Goal: Task Accomplishment & Management: Complete application form

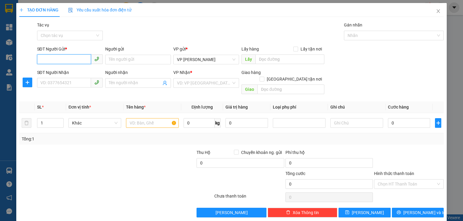
click at [64, 61] on input "SĐT Người Gửi *" at bounding box center [64, 60] width 54 height 10
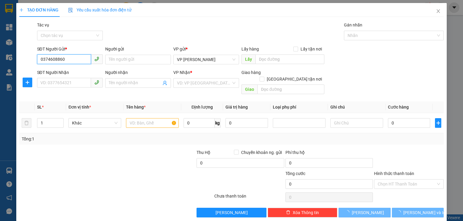
type input "0374608860"
click at [124, 54] on div "Người gửi" at bounding box center [138, 50] width 66 height 9
click at [120, 61] on input "Người gửi" at bounding box center [138, 60] width 66 height 10
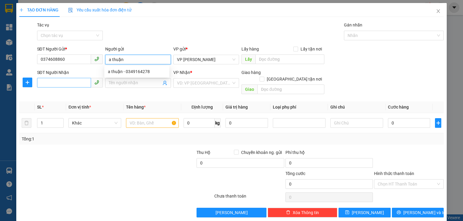
type input "a thuận"
click at [58, 83] on input "SĐT Người Nhận" at bounding box center [64, 83] width 54 height 10
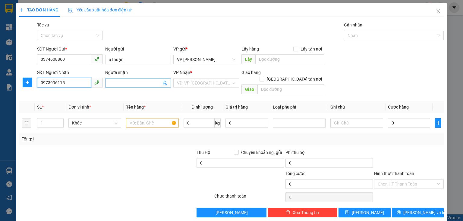
type input "0973996115"
click at [129, 82] on input "Người nhận" at bounding box center [135, 83] width 52 height 7
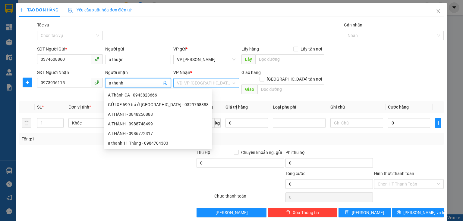
type input "a thanh"
click at [204, 87] on input "search" at bounding box center [204, 83] width 54 height 9
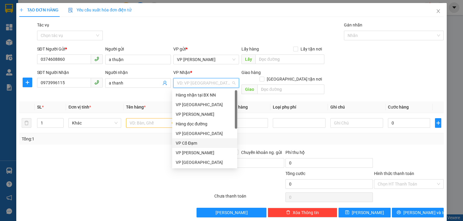
click at [194, 144] on div "VP Cổ Đạm" at bounding box center [205, 143] width 58 height 7
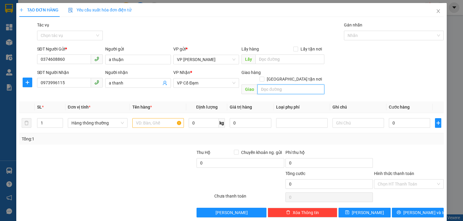
click at [274, 85] on input "text" at bounding box center [290, 90] width 67 height 10
type input "hậu lộc"
click at [169, 118] on input "text" at bounding box center [158, 123] width 52 height 10
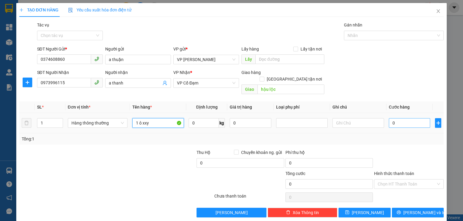
type input "1 ô xxy"
click at [405, 118] on input "0" at bounding box center [409, 123] width 41 height 10
type input "5"
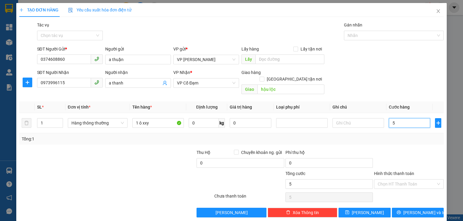
type input "50"
type input "50.000"
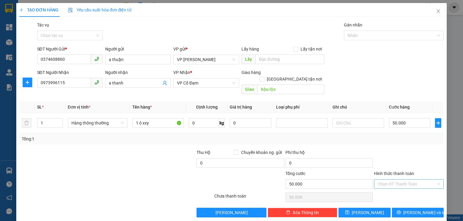
click at [420, 180] on input "Hình thức thanh toán" at bounding box center [406, 184] width 58 height 9
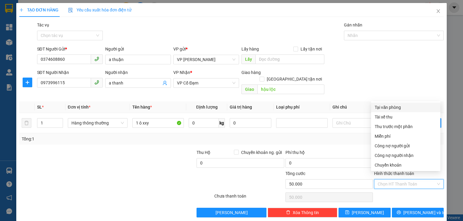
click at [391, 108] on div "Tại văn phòng" at bounding box center [405, 107] width 62 height 7
type input "0"
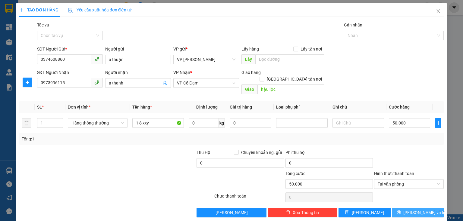
click at [405, 208] on button "[PERSON_NAME] và In" at bounding box center [418, 213] width 52 height 10
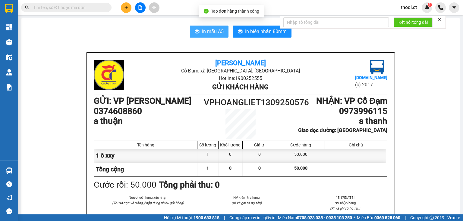
click at [211, 27] on button "In mẫu A5" at bounding box center [209, 32] width 39 height 12
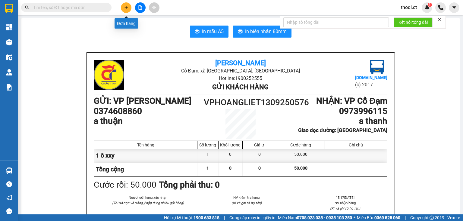
click at [123, 5] on button at bounding box center [126, 7] width 11 height 11
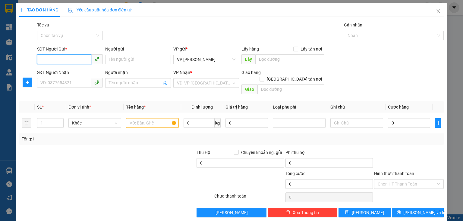
click at [48, 60] on input "SĐT Người Gửi *" at bounding box center [64, 60] width 54 height 10
type input "0354589572"
click at [125, 61] on input "Người gửi" at bounding box center [138, 60] width 66 height 10
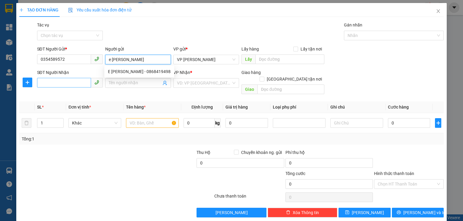
type input "e [PERSON_NAME]"
click at [45, 80] on input "SĐT Người Nhận" at bounding box center [64, 83] width 54 height 10
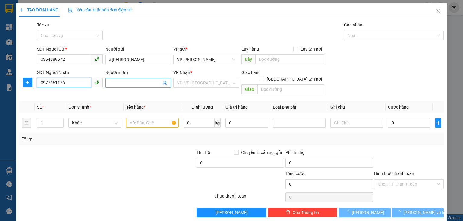
type input "0977661176"
click at [131, 83] on input "Người nhận" at bounding box center [135, 83] width 52 height 7
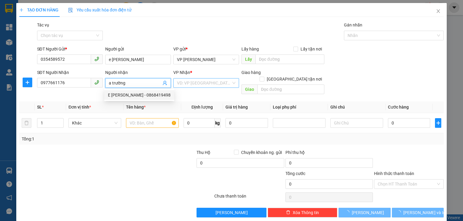
type input "a trường"
click at [214, 85] on input "search" at bounding box center [204, 83] width 54 height 9
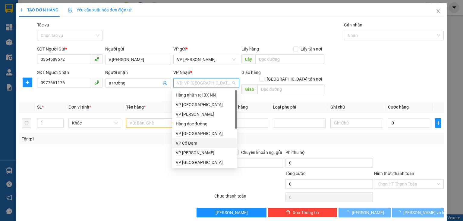
click at [194, 141] on div "VP Cổ Đạm" at bounding box center [205, 143] width 58 height 7
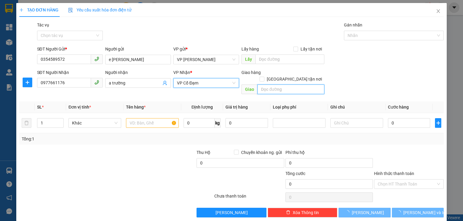
click at [283, 85] on input "text" at bounding box center [290, 90] width 67 height 10
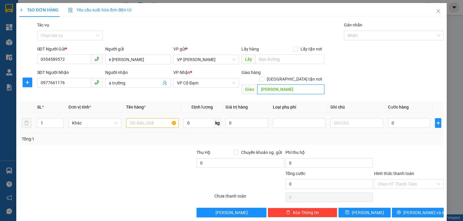
type input "xuân xiên"
click at [148, 118] on input "text" at bounding box center [152, 123] width 53 height 10
click at [271, 85] on input "xuân xiên" at bounding box center [290, 90] width 67 height 10
type input "xuân viên"
click at [134, 119] on input "text" at bounding box center [152, 123] width 53 height 10
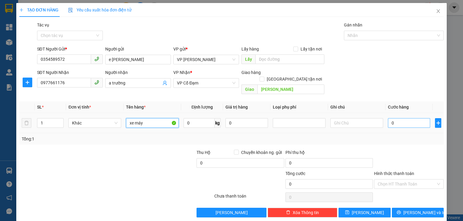
type input "xe máy"
click at [390, 120] on input "0" at bounding box center [409, 123] width 42 height 10
type input "2"
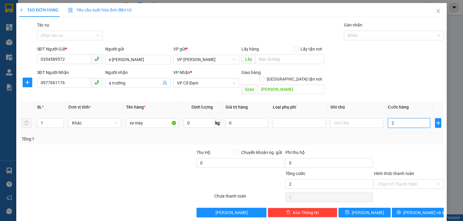
type input "24"
type input "240"
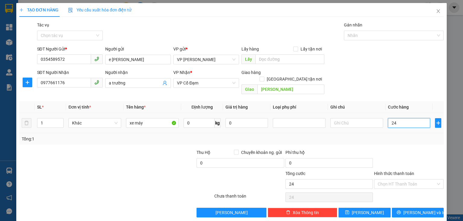
type input "240"
type input "240.000"
click at [393, 125] on td "240.000" at bounding box center [408, 123] width 47 height 20
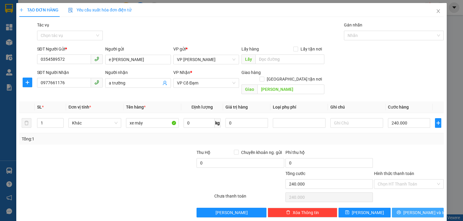
click at [410, 210] on span "[PERSON_NAME] và In" at bounding box center [424, 213] width 42 height 7
click at [413, 210] on span "[PERSON_NAME] và In" at bounding box center [424, 213] width 42 height 7
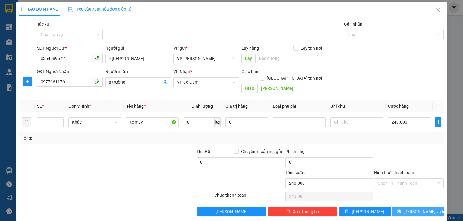
click at [403, 207] on button "[PERSON_NAME] và In" at bounding box center [418, 212] width 52 height 10
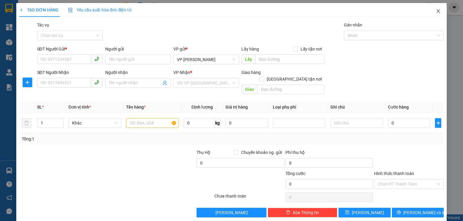
click at [436, 12] on icon "close" at bounding box center [437, 11] width 5 height 5
click at [435, 12] on icon "close" at bounding box center [437, 11] width 5 height 5
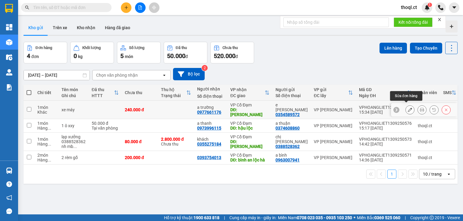
click at [406, 110] on button at bounding box center [409, 110] width 8 height 11
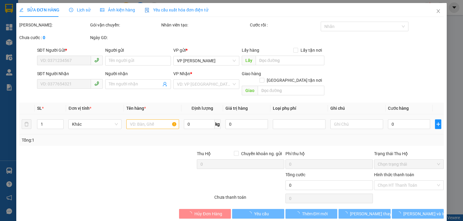
type input "0354589572"
type input "e [PERSON_NAME]"
type input "0977661176"
type input "a trường"
type input "xuân viên"
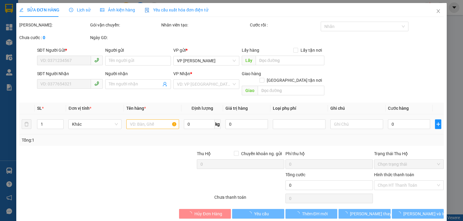
type input "240.000"
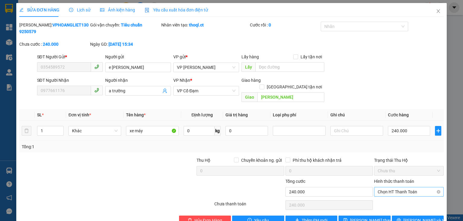
click at [416, 188] on span "Chọn HT Thanh Toán" at bounding box center [408, 192] width 62 height 9
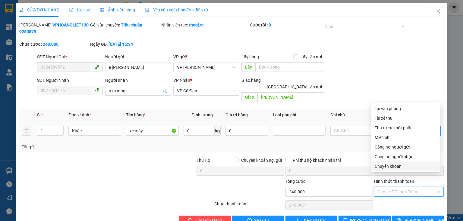
click at [407, 167] on div "Chuyển khoản" at bounding box center [405, 166] width 62 height 7
type input "0"
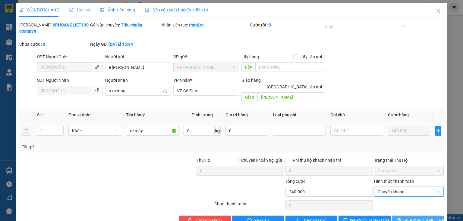
click at [417, 217] on span "[PERSON_NAME] và In" at bounding box center [424, 220] width 42 height 7
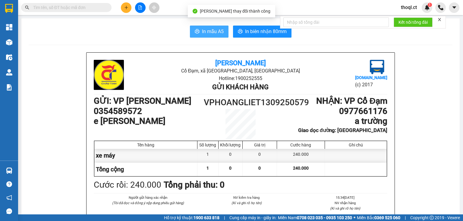
click at [209, 32] on span "In mẫu A5" at bounding box center [213, 32] width 22 height 8
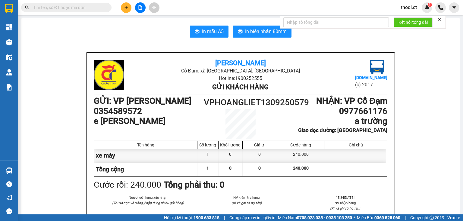
click at [223, 72] on li "Cổ Đạm, xã Xuân Hoa, Hà Tĩnh" at bounding box center [239, 71] width 195 height 8
click at [127, 8] on icon "plus" at bounding box center [126, 7] width 4 height 4
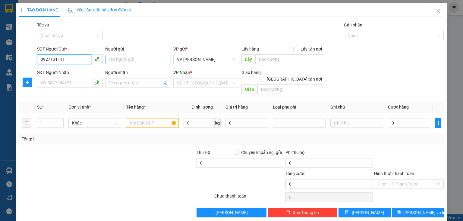
type input "0927131111"
click at [142, 58] on input "Người gửi" at bounding box center [138, 60] width 66 height 10
type input "thu vũ"
click at [61, 80] on input "SĐT Người Nhận" at bounding box center [64, 83] width 54 height 10
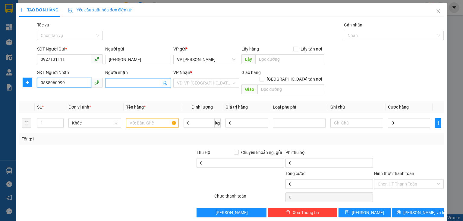
type input "0585960999"
click at [119, 81] on input "Người nhận" at bounding box center [135, 83] width 52 height 7
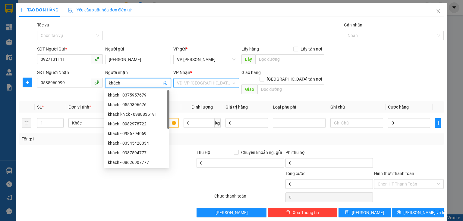
type input "khách"
click at [216, 80] on input "search" at bounding box center [204, 83] width 54 height 9
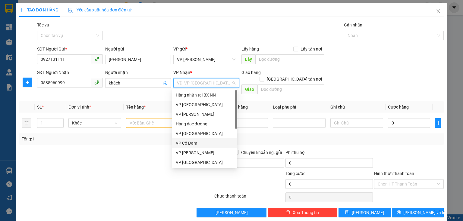
click at [200, 142] on div "VP Cổ Đạm" at bounding box center [205, 143] width 58 height 7
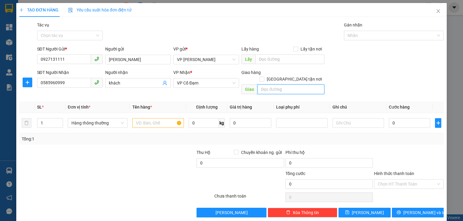
click at [280, 85] on input "text" at bounding box center [290, 90] width 67 height 10
type input "cổ đạm"
click at [142, 118] on input "text" at bounding box center [158, 123] width 52 height 10
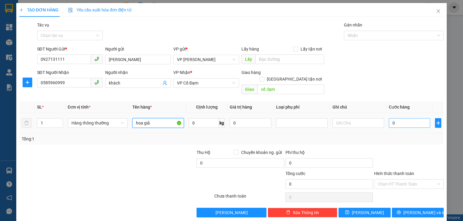
type input "hoa giả"
click at [395, 118] on input "0" at bounding box center [409, 123] width 41 height 10
type input "4"
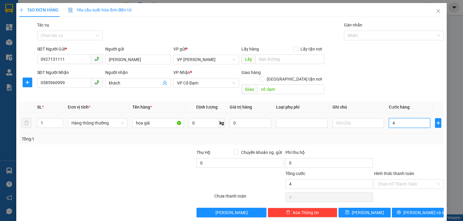
type input "40"
type input "40.000"
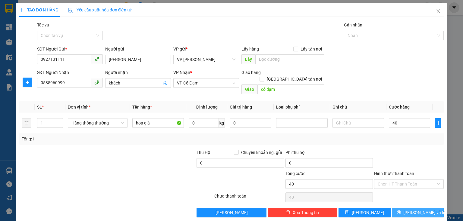
type input "40.000"
click at [422, 210] on span "Lưu và In" at bounding box center [424, 213] width 42 height 7
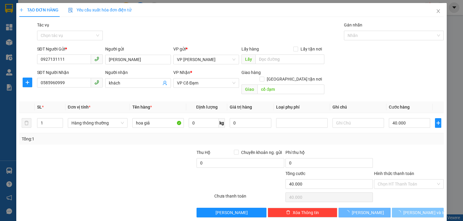
click at [411, 210] on span "Lưu và In" at bounding box center [424, 213] width 42 height 7
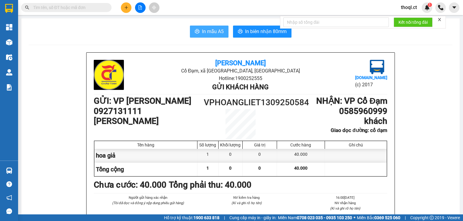
click at [215, 32] on span "In mẫu A5" at bounding box center [213, 32] width 22 height 8
click at [125, 8] on icon "plus" at bounding box center [126, 7] width 4 height 4
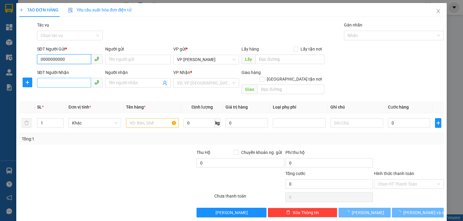
type input "0000000000"
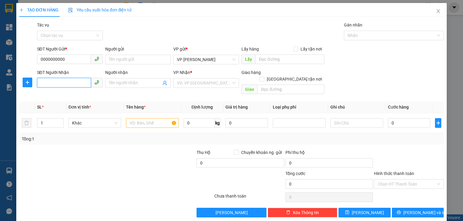
click at [63, 78] on body "Kết quả tìm kiếm ( 0 ) Bộ lọc No Data thoql.ct 1 Tổng Quan Kho hàng mới Điều hà…" at bounding box center [231, 110] width 463 height 221
type input "0974000208"
click at [62, 92] on div "0974000208 - HÀ LAN" at bounding box center [74, 95] width 68 height 7
type input "HÀ LAN"
type input "cầu trù"
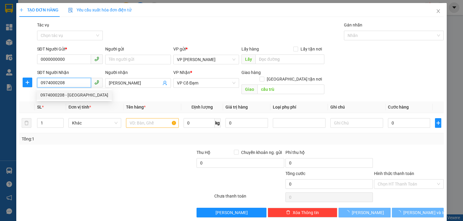
type input "50.000"
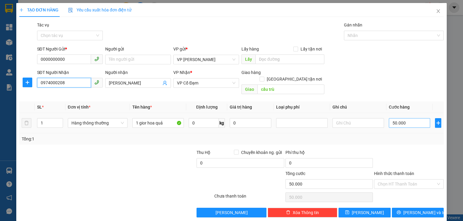
type input "0974000208"
click at [403, 118] on input "50.000" at bounding box center [409, 123] width 41 height 10
type input "0"
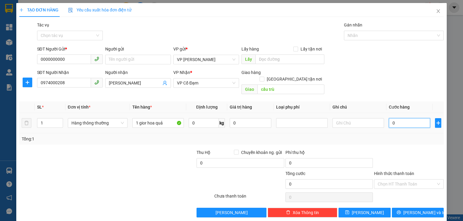
click at [390, 118] on input "0" at bounding box center [409, 123] width 41 height 10
type input "60"
type input "60.000"
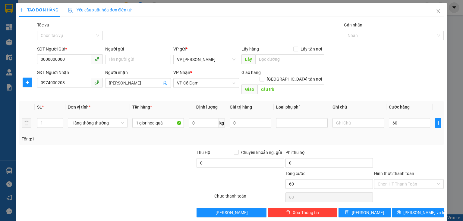
type input "60.000"
click at [393, 149] on div at bounding box center [408, 159] width 71 height 21
click at [401, 211] on icon "printer" at bounding box center [398, 213] width 4 height 4
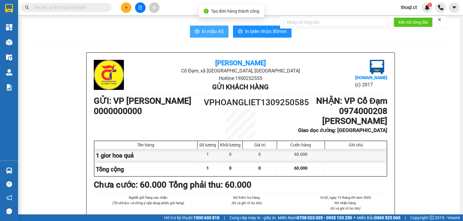
click at [209, 35] on span "In mẫu A5" at bounding box center [213, 32] width 22 height 8
click at [126, 9] on icon "plus" at bounding box center [126, 7] width 4 height 4
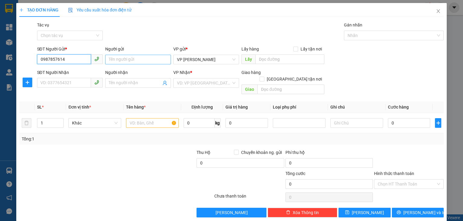
type input "0987857614"
click at [135, 62] on input "Người gửi" at bounding box center [138, 60] width 66 height 10
type input "thủy canh"
click at [60, 80] on input "SĐT Người Nhận" at bounding box center [64, 83] width 54 height 10
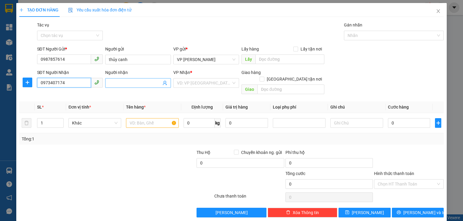
type input "0973407174"
click at [123, 81] on input "Người nhận" at bounding box center [135, 83] width 52 height 7
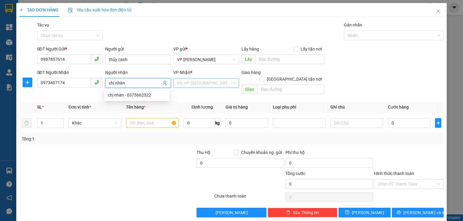
type input "chị nhàn"
click at [211, 83] on input "search" at bounding box center [204, 83] width 54 height 9
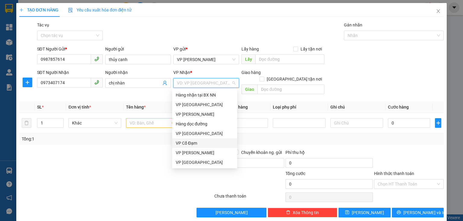
click at [189, 147] on div "VP Cổ Đạm" at bounding box center [204, 144] width 65 height 10
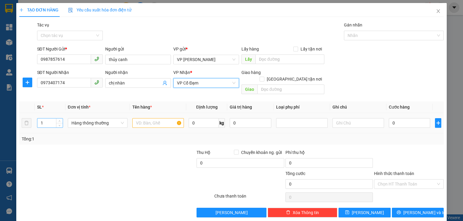
click at [42, 119] on input "1" at bounding box center [49, 123] width 25 height 9
type input "3"
click at [277, 85] on input "text" at bounding box center [290, 90] width 67 height 10
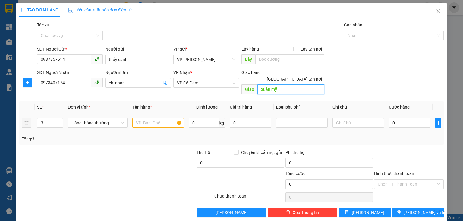
type input "xuân mỹ"
click at [145, 118] on input "text" at bounding box center [158, 123] width 52 height 10
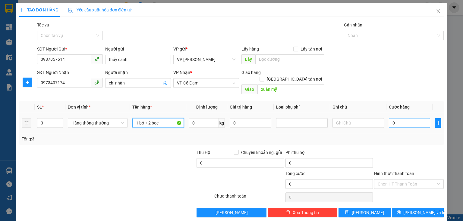
type input "1 bó + 2 bọc"
click at [394, 120] on input "0" at bounding box center [409, 123] width 41 height 10
type input "3"
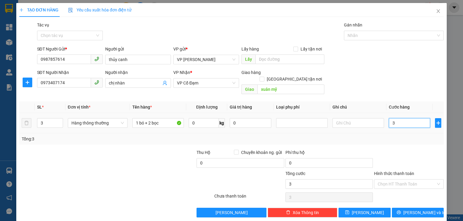
type input "35"
click at [396, 149] on div at bounding box center [408, 159] width 71 height 21
click at [410, 210] on span "Lưu và In" at bounding box center [424, 213] width 42 height 7
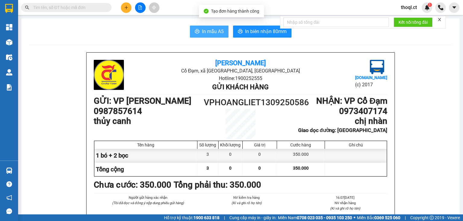
click at [208, 30] on span "In mẫu A5" at bounding box center [213, 32] width 22 height 8
click at [124, 8] on icon "plus" at bounding box center [126, 7] width 4 height 4
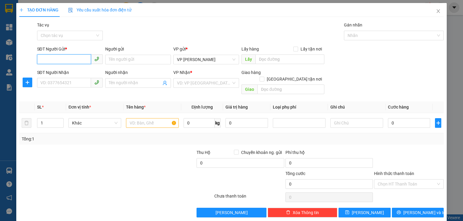
click at [50, 55] on input "SĐT Người Gửi *" at bounding box center [64, 60] width 54 height 10
type input "0983503189"
click at [138, 62] on input "Người gửi" at bounding box center [138, 60] width 66 height 10
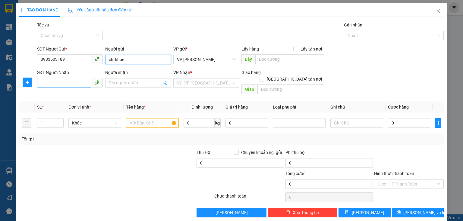
type input "chị khuê"
click at [48, 87] on input "SĐT Người Nhận" at bounding box center [64, 83] width 54 height 10
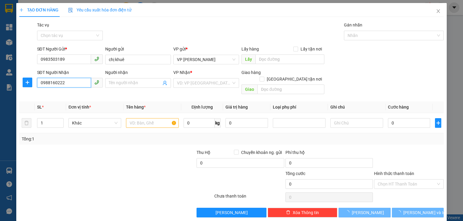
type input "0988160222"
click at [131, 88] on div "Người nhận Tên người nhận" at bounding box center [138, 79] width 66 height 21
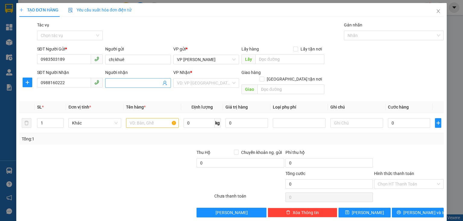
click at [133, 82] on input "Người nhận" at bounding box center [135, 83] width 52 height 7
type input "cô tý"
click at [204, 86] on input "search" at bounding box center [204, 83] width 54 height 9
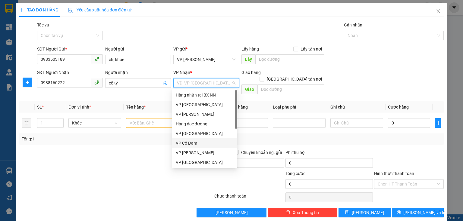
click at [190, 140] on div "VP Cổ Đạm" at bounding box center [205, 143] width 58 height 7
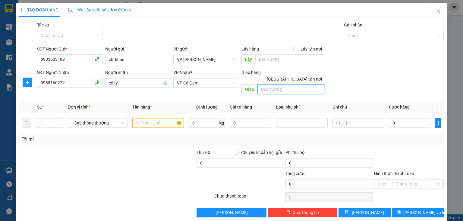
click at [264, 85] on input "text" at bounding box center [290, 90] width 67 height 10
type input "cổ đạm"
click at [157, 119] on input "text" at bounding box center [158, 123] width 52 height 10
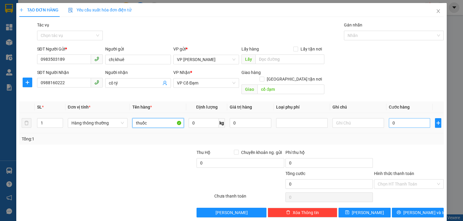
type input "thuốc"
click at [393, 118] on input "0" at bounding box center [409, 123] width 41 height 10
type input "5"
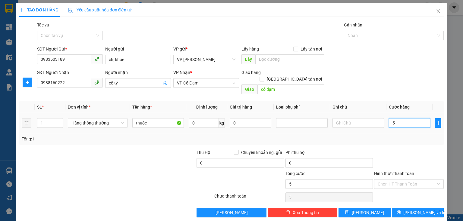
type input "50"
type input "50.000"
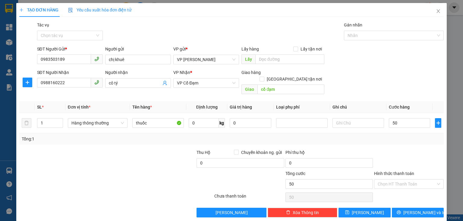
type input "50.000"
click at [395, 139] on div "Transit Pickup Surcharge Ids Transit Deliver Surcharge Ids Transit Deliver Surc…" at bounding box center [231, 120] width 424 height 196
click at [423, 180] on input "Hình thức thanh toán" at bounding box center [406, 184] width 58 height 9
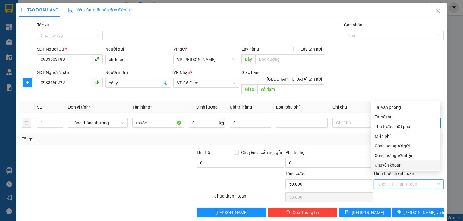
click at [407, 163] on div "Chuyển khoản" at bounding box center [405, 165] width 62 height 7
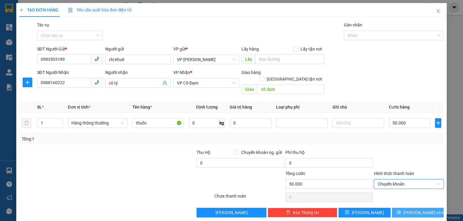
click at [419, 210] on span "Lưu và In" at bounding box center [424, 213] width 42 height 7
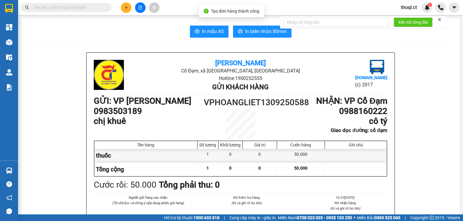
click at [215, 30] on span "In mẫu A5" at bounding box center [213, 32] width 22 height 8
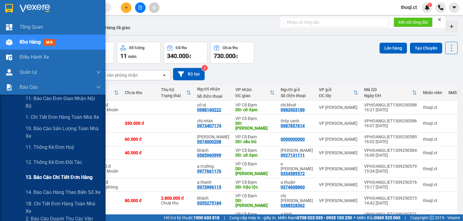
click at [54, 176] on span "13. Báo cáo chi tiết đơn hàng" at bounding box center [59, 178] width 67 height 8
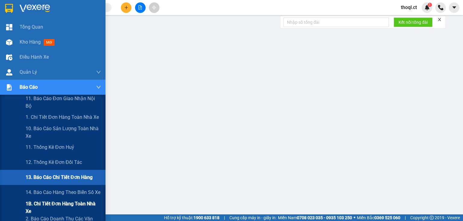
click at [45, 206] on span "1B. Chi tiết đơn hàng toàn nhà xe" at bounding box center [63, 207] width 75 height 15
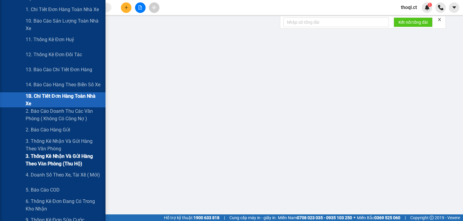
scroll to position [96, 0]
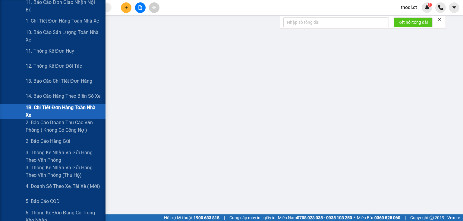
click at [51, 111] on span "1B. Chi tiết đơn hàng toàn nhà xe" at bounding box center [63, 111] width 75 height 15
click at [55, 108] on span "1B. Chi tiết đơn hàng toàn nhà xe" at bounding box center [63, 111] width 75 height 15
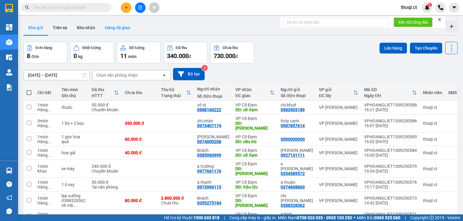
click at [108, 27] on button "Hàng đã giao" at bounding box center [117, 27] width 35 height 14
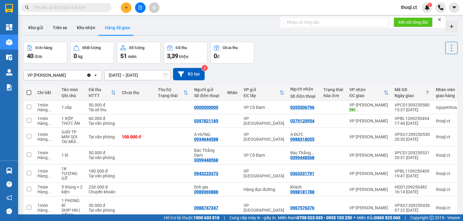
click at [74, 77] on div "VP [PERSON_NAME]" at bounding box center [55, 75] width 63 height 10
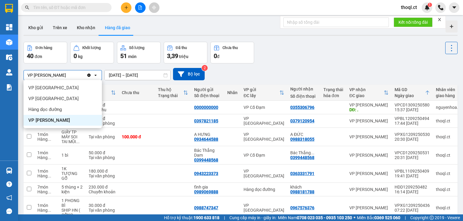
click at [133, 73] on input "[DATE] – [DATE]" at bounding box center [138, 75] width 66 height 10
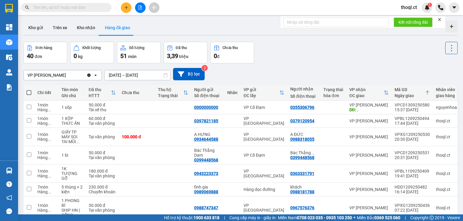
click at [273, 62] on div "Đơn hàng 40 đơn Khối lượng 0 kg Số lượng 51 món Đã thu 3,39 triệu Chưa thu 0 đ" at bounding box center [240, 53] width 434 height 22
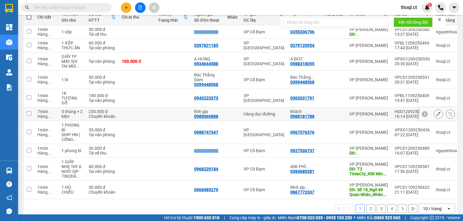
scroll to position [81, 0]
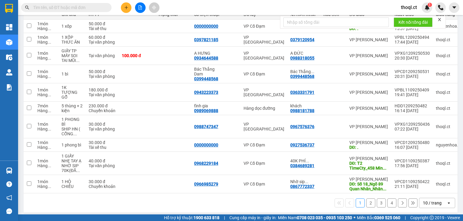
click at [366, 199] on button "2" at bounding box center [370, 203] width 9 height 9
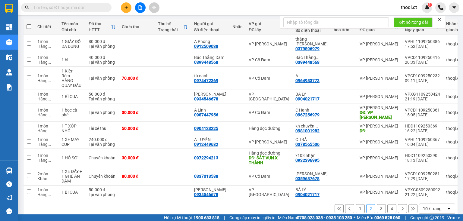
scroll to position [67, 0]
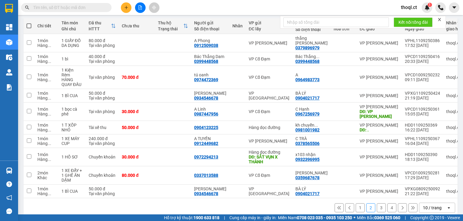
click at [357, 204] on button "1" at bounding box center [359, 208] width 9 height 9
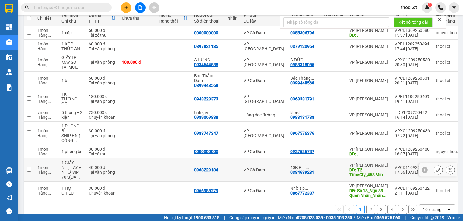
scroll to position [81, 0]
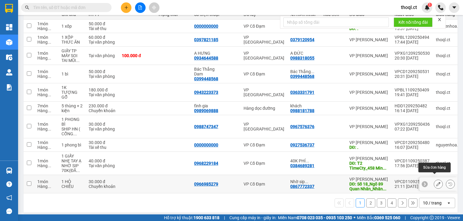
click at [434, 179] on button at bounding box center [438, 184] width 8 height 11
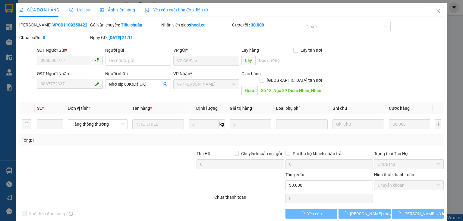
type input "0966985279"
type input "0867772337"
type input "Nhờ sip 60K(Đã CK)"
type input "Số 18_Ngõ 89 Quan Nhân_Nhân Chính_Thanh Xuân"
type input "30.000"
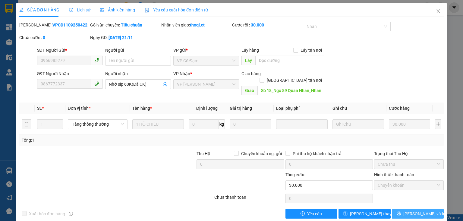
click at [404, 209] on button "[PERSON_NAME] và In" at bounding box center [418, 214] width 52 height 10
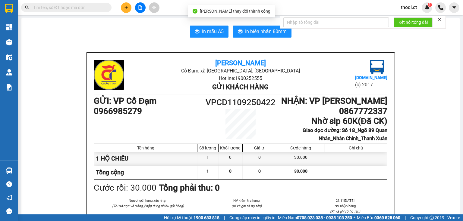
scroll to position [24, 0]
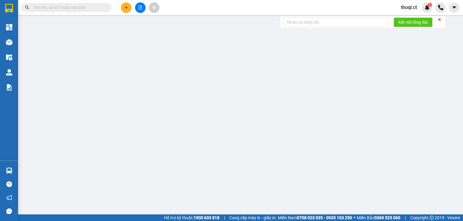
type input "0966985279"
type input "0867772337"
type input "Nhờ sip 60K(Đã CK)"
type input "Số 18_Ngõ 89 Quan Nhân_Nhân Chính_Thanh Xuân"
type input "30.000"
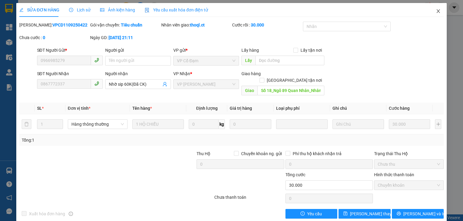
click at [437, 10] on icon "close" at bounding box center [437, 11] width 5 height 5
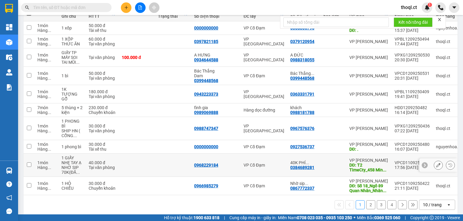
scroll to position [81, 0]
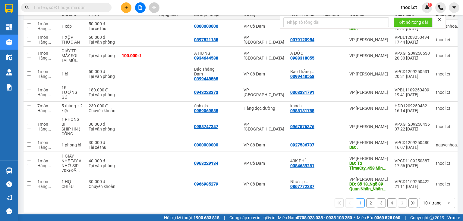
click at [366, 201] on button "2" at bounding box center [370, 203] width 9 height 9
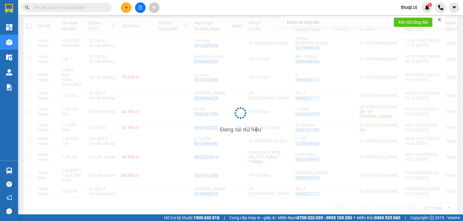
scroll to position [67, 0]
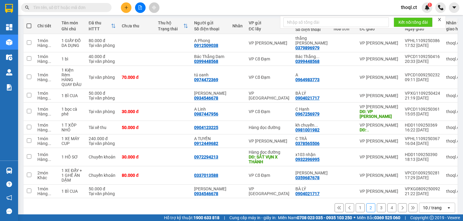
click at [377, 204] on button "3" at bounding box center [380, 208] width 9 height 9
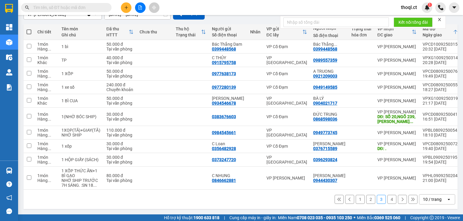
click at [389, 198] on button "4" at bounding box center [391, 199] width 9 height 9
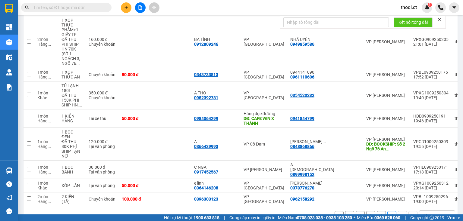
scroll to position [149, 0]
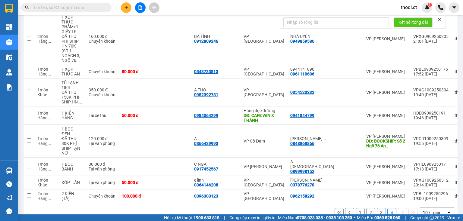
click at [387, 208] on button "4" at bounding box center [391, 212] width 9 height 9
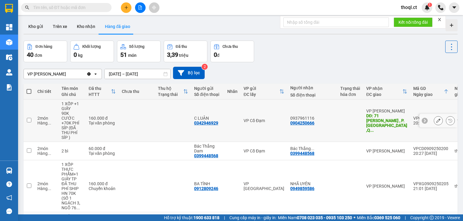
scroll to position [0, 0]
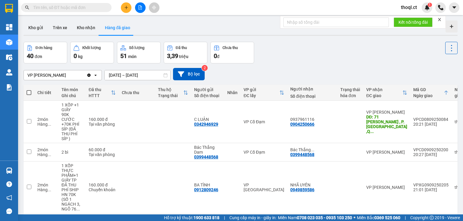
click at [134, 76] on input "[DATE] – [DATE]" at bounding box center [138, 75] width 66 height 10
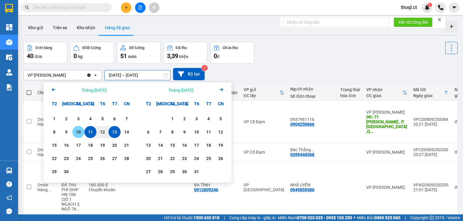
click at [80, 133] on div "10" at bounding box center [78, 132] width 8 height 7
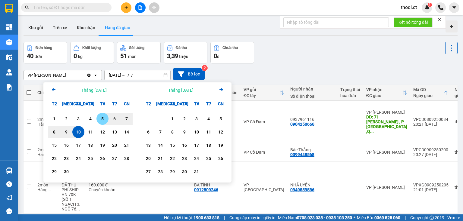
click at [103, 118] on div "5" at bounding box center [102, 118] width 8 height 7
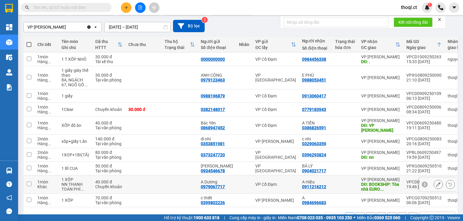
scroll to position [62, 0]
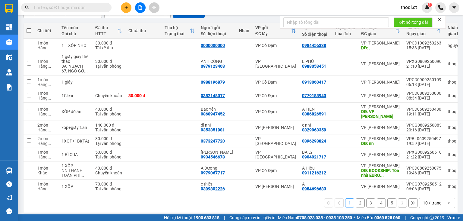
click at [358, 202] on button "2" at bounding box center [359, 203] width 9 height 9
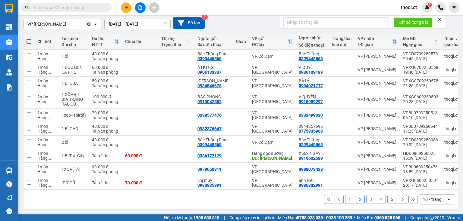
click at [368, 198] on button "3" at bounding box center [370, 199] width 9 height 9
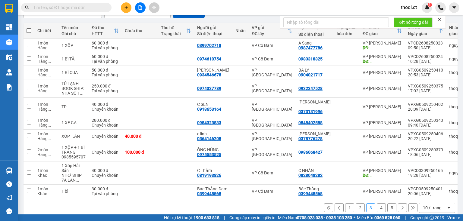
click at [376, 208] on button "4" at bounding box center [380, 208] width 9 height 9
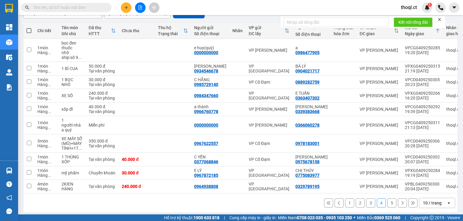
click at [387, 205] on button "5" at bounding box center [391, 203] width 9 height 9
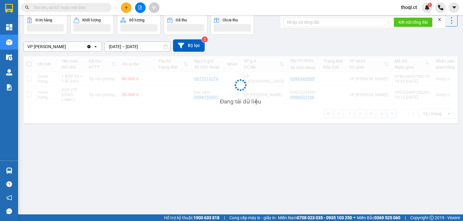
scroll to position [28, 0]
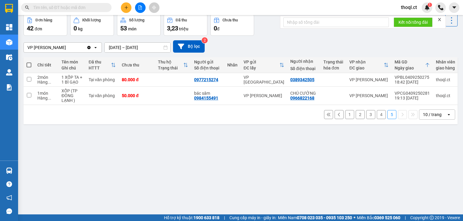
click at [376, 117] on button "4" at bounding box center [380, 114] width 9 height 9
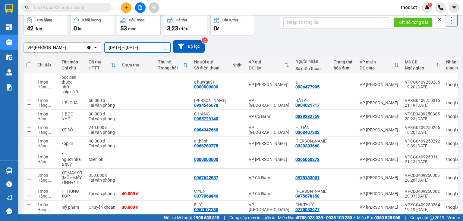
click at [143, 48] on input "05/09/2025 – 10/09/2025" at bounding box center [138, 48] width 66 height 10
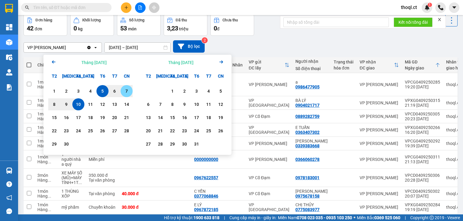
click at [128, 90] on div "7" at bounding box center [126, 91] width 8 height 7
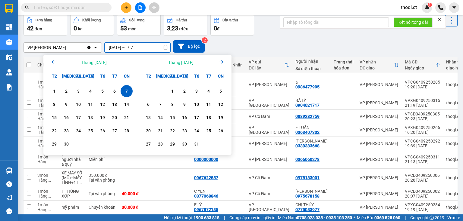
click at [151, 50] on input "07/09/2025 – / /" at bounding box center [138, 48] width 66 height 10
click at [78, 105] on div "10" at bounding box center [78, 104] width 8 height 7
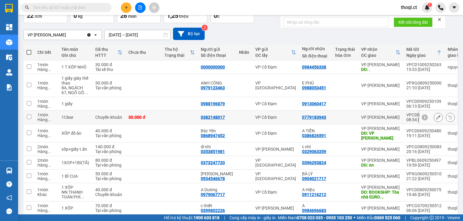
scroll to position [62, 0]
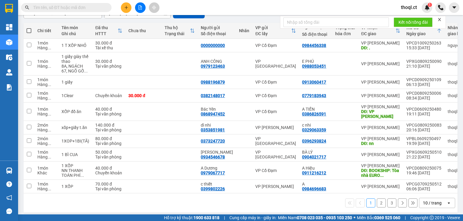
click at [377, 199] on button "2" at bounding box center [380, 203] width 9 height 9
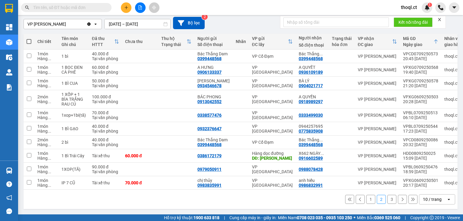
click at [387, 198] on button "3" at bounding box center [391, 199] width 9 height 9
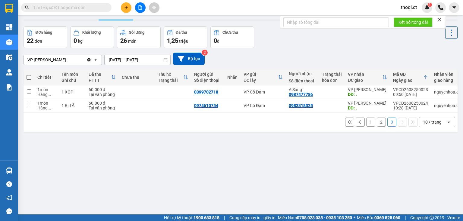
scroll to position [0, 0]
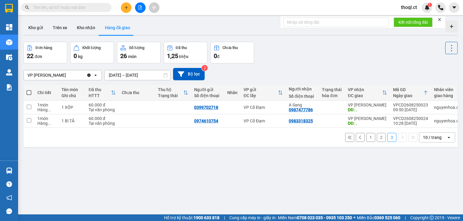
click at [359, 140] on button at bounding box center [359, 137] width 9 height 9
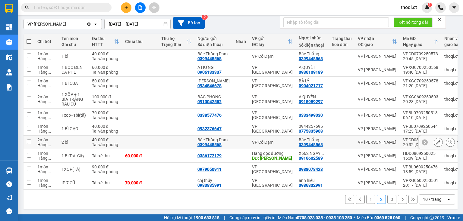
scroll to position [62, 0]
click at [389, 199] on button "3" at bounding box center [391, 199] width 9 height 9
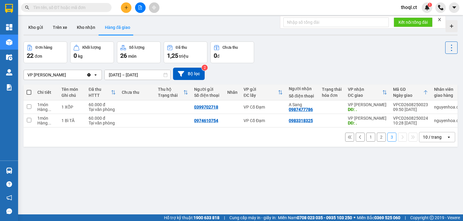
scroll to position [0, 0]
click at [136, 75] on input "07/09/2025 – 10/09/2025" at bounding box center [138, 75] width 66 height 10
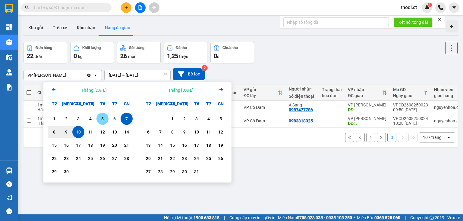
click at [101, 118] on div "5" at bounding box center [102, 118] width 8 height 7
click at [119, 119] on div "6" at bounding box center [114, 119] width 12 height 12
type input "05/09/2025 – 06/09/2025"
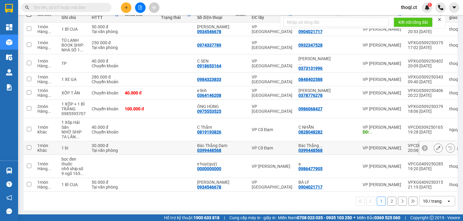
scroll to position [81, 0]
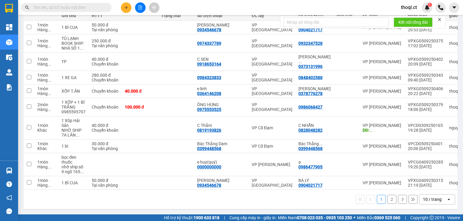
click at [388, 201] on button "2" at bounding box center [391, 199] width 9 height 9
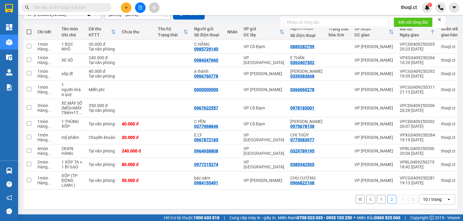
scroll to position [62, 0]
click at [129, 8] on button at bounding box center [126, 7] width 11 height 11
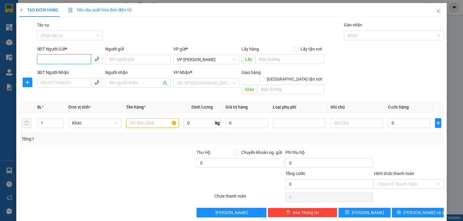
click at [73, 58] on input "SĐT Người Gửi *" at bounding box center [64, 60] width 54 height 10
type input "0832859859"
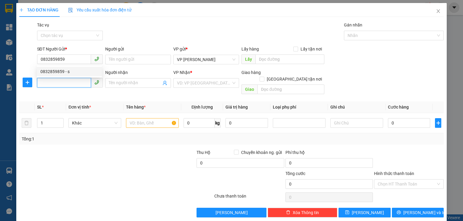
click at [64, 83] on input "SĐT Người Nhận" at bounding box center [64, 83] width 54 height 10
type input "0961261625"
click at [111, 88] on div "Người nhận Tên người nhận" at bounding box center [138, 79] width 66 height 21
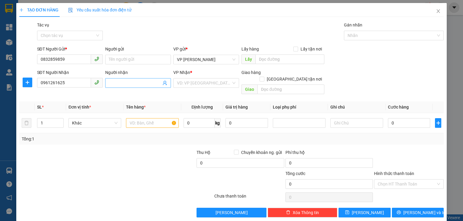
click at [126, 83] on input "Người nhận" at bounding box center [135, 83] width 52 height 7
click at [99, 101] on th "Đơn vị tính *" at bounding box center [95, 107] width 58 height 12
click at [124, 87] on span at bounding box center [138, 83] width 66 height 10
type input "k"
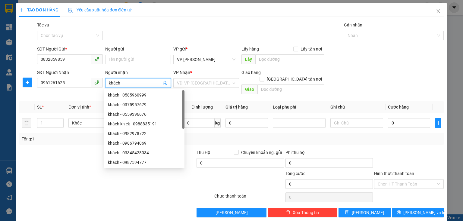
type input "khách"
click at [166, 156] on div "khách - 0987594777" at bounding box center [136, 153] width 65 height 10
type input "0987594777"
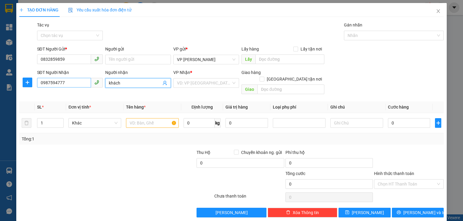
type input "khách"
click at [76, 83] on input "0987594777" at bounding box center [64, 83] width 54 height 10
type input "0"
type input "0961261625"
click at [213, 85] on input "search" at bounding box center [204, 83] width 54 height 9
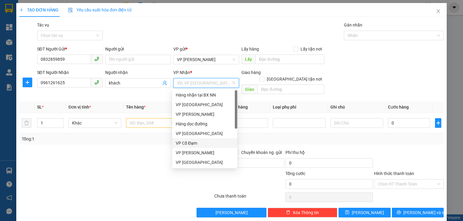
click at [197, 140] on div "VP Cổ Đạm" at bounding box center [204, 144] width 65 height 10
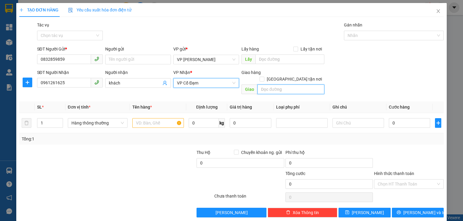
click at [270, 85] on input "text" at bounding box center [290, 90] width 67 height 10
type input "bắc nghèn"
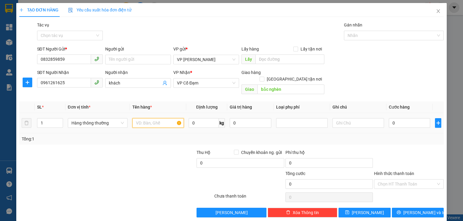
click at [161, 120] on input "text" at bounding box center [158, 123] width 52 height 10
type input "1"
type input "2"
click at [46, 119] on input "1" at bounding box center [49, 123] width 25 height 9
type input "2"
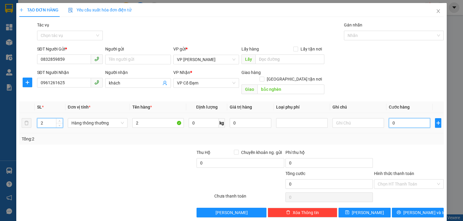
click at [396, 118] on input "0" at bounding box center [409, 123] width 41 height 10
type input "1"
type input "12"
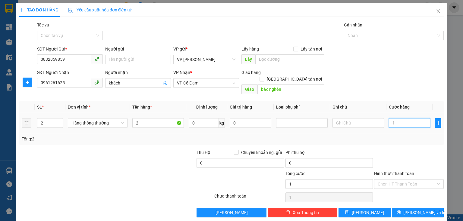
type input "12"
type input "120"
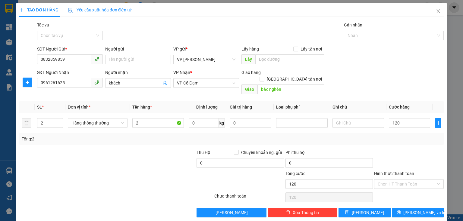
type input "120.000"
click at [401, 163] on div at bounding box center [408, 159] width 71 height 21
click at [409, 210] on span "Lưu và In" at bounding box center [424, 213] width 42 height 7
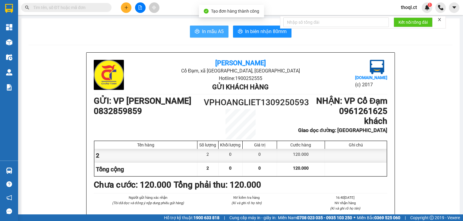
click at [215, 27] on button "In mẫu A5" at bounding box center [209, 32] width 39 height 12
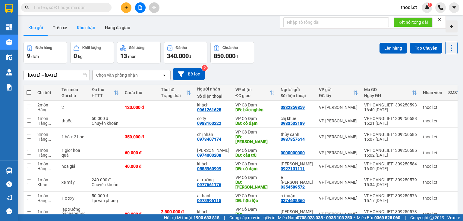
click at [88, 30] on button "Kho nhận" at bounding box center [86, 27] width 28 height 14
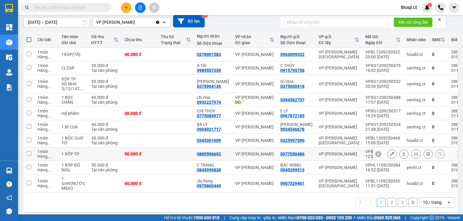
scroll to position [57, 0]
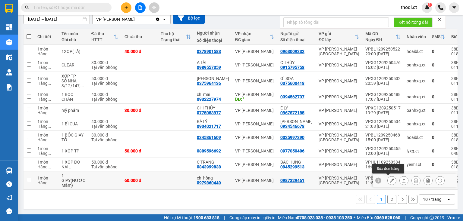
click at [389, 179] on icon at bounding box center [391, 181] width 4 height 4
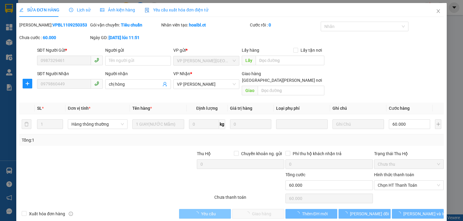
type input "0987329461"
type input "0979860449"
type input "chị hòng"
type input "60.000"
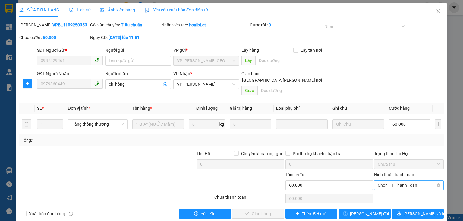
click at [390, 181] on span "Chọn HT Thanh Toán" at bounding box center [408, 185] width 62 height 9
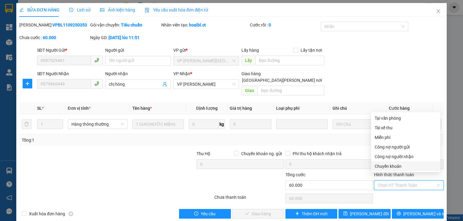
click at [390, 169] on div "Chuyển khoản" at bounding box center [405, 166] width 62 height 7
type input "0"
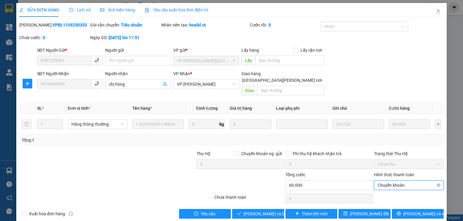
click at [390, 181] on span "Chuyển khoản" at bounding box center [408, 185] width 62 height 9
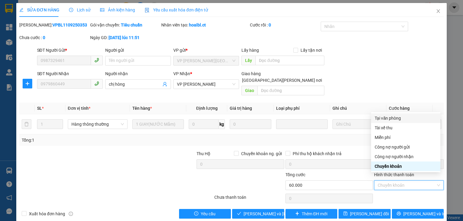
click at [392, 119] on div "Tại văn phòng" at bounding box center [405, 118] width 62 height 7
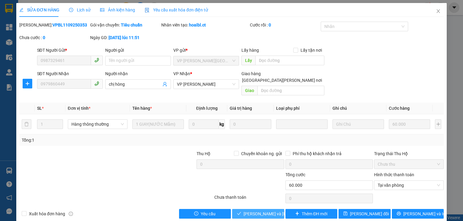
click at [269, 211] on span "Lưu và Giao hàng" at bounding box center [283, 214] width 81 height 7
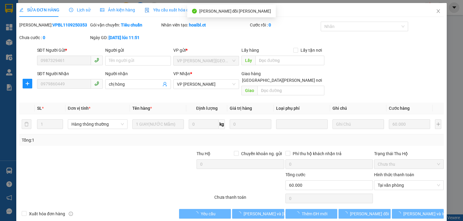
click at [436, 11] on icon "close" at bounding box center [437, 11] width 5 height 5
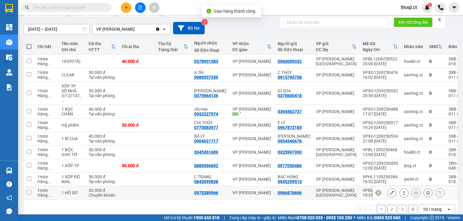
scroll to position [48, 0]
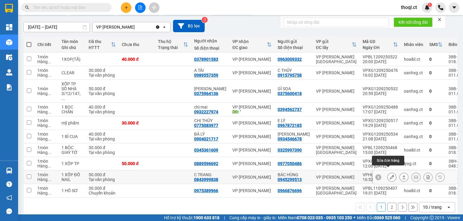
click at [389, 175] on icon at bounding box center [391, 177] width 4 height 4
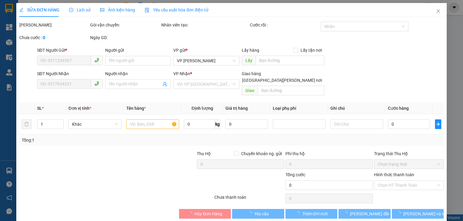
type input "0945299513"
type input "BÁC HÙNG"
type input "0843999838"
type input "C TRANG"
type input "50.000"
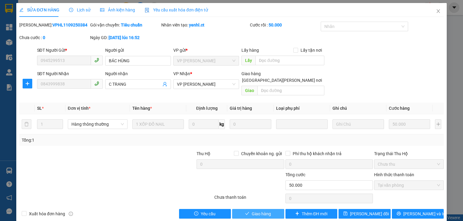
click at [265, 211] on span "Giao hàng" at bounding box center [260, 214] width 19 height 7
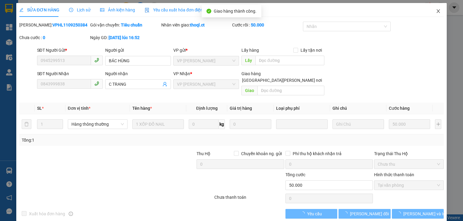
click at [436, 12] on icon "close" at bounding box center [437, 11] width 3 height 4
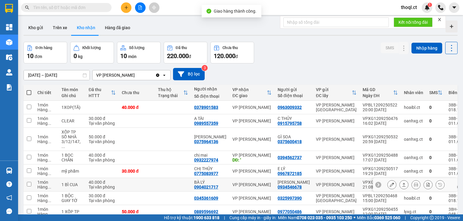
scroll to position [24, 0]
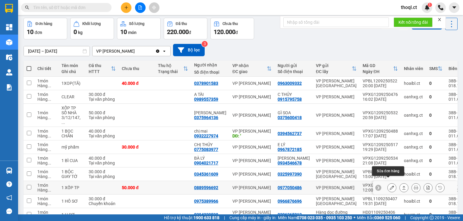
click at [389, 186] on icon at bounding box center [391, 188] width 4 height 4
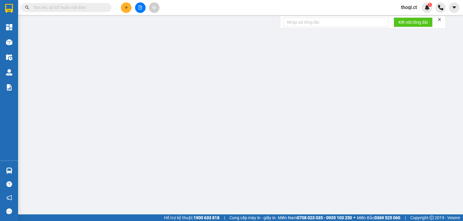
type input "0977050486"
type input "0889596692"
type input "50.000"
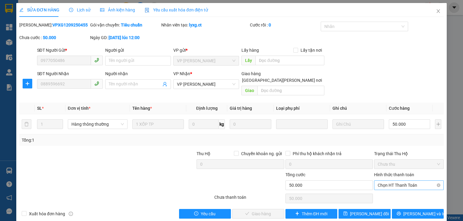
click at [387, 181] on span "Chọn HT Thanh Toán" at bounding box center [408, 185] width 62 height 9
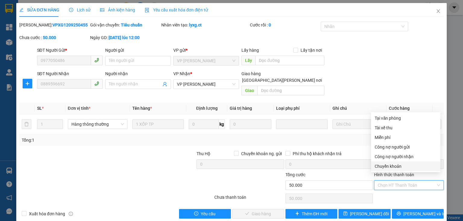
click at [387, 165] on div "Chuyển khoản" at bounding box center [405, 166] width 62 height 7
type input "0"
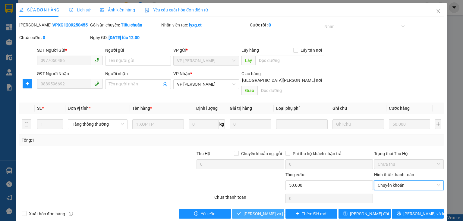
click at [264, 211] on span "Lưu và Giao hàng" at bounding box center [283, 214] width 81 height 7
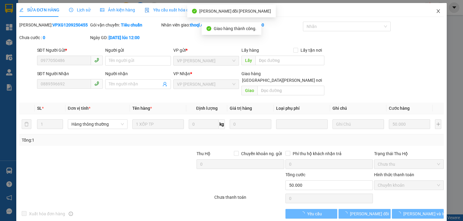
click at [435, 12] on icon "close" at bounding box center [437, 11] width 5 height 5
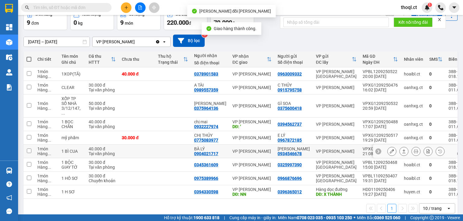
scroll to position [39, 0]
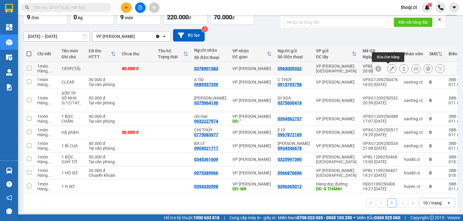
click at [389, 70] on icon at bounding box center [391, 69] width 4 height 4
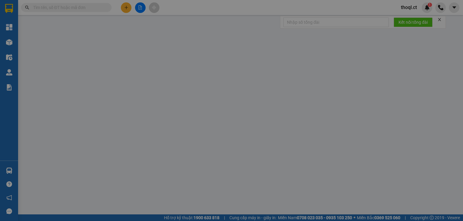
type input "0963009332"
type input "0378901583"
type input "40.000"
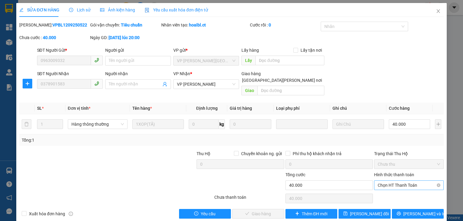
click at [401, 181] on span "Chọn HT Thanh Toán" at bounding box center [408, 185] width 62 height 9
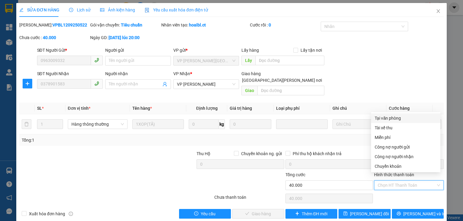
click at [391, 120] on div "Tại văn phòng" at bounding box center [405, 118] width 62 height 7
type input "0"
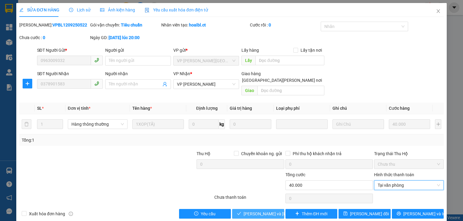
click at [261, 211] on span "Lưu và Giao hàng" at bounding box center [283, 214] width 81 height 7
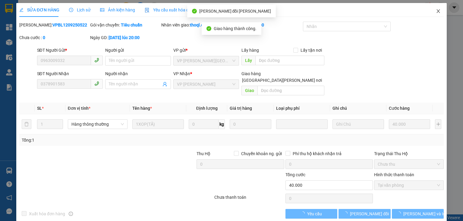
click at [436, 12] on icon "close" at bounding box center [437, 11] width 5 height 5
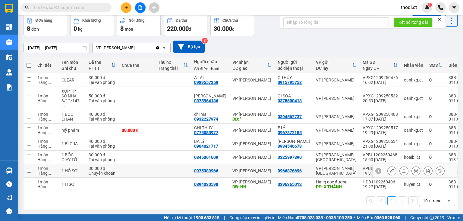
scroll to position [28, 0]
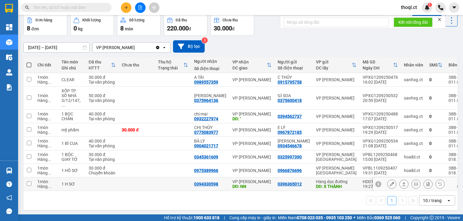
click at [389, 182] on icon at bounding box center [391, 184] width 4 height 4
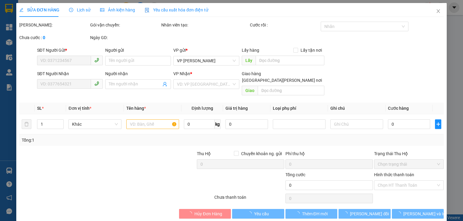
type input "0396365012"
type input "X THÀNH"
type input "0394330598"
type input "NN"
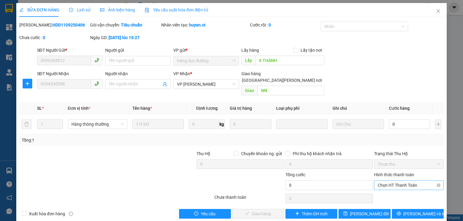
click at [400, 181] on span "Chọn HT Thanh Toán" at bounding box center [408, 185] width 62 height 9
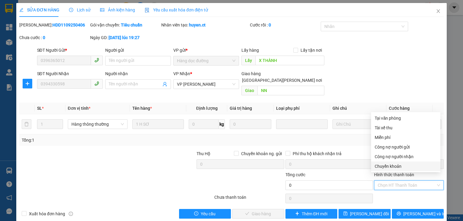
click at [392, 167] on div "Chuyển khoản" at bounding box center [405, 166] width 62 height 7
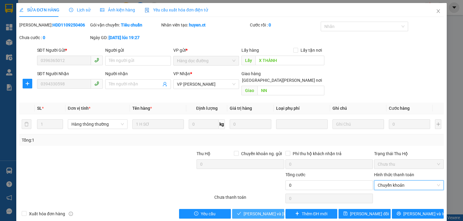
click at [264, 211] on span "Lưu và Giao hàng" at bounding box center [283, 214] width 81 height 7
click at [436, 11] on icon "close" at bounding box center [437, 11] width 5 height 5
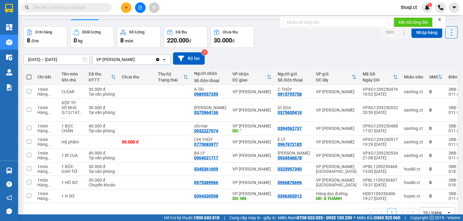
scroll to position [24, 0]
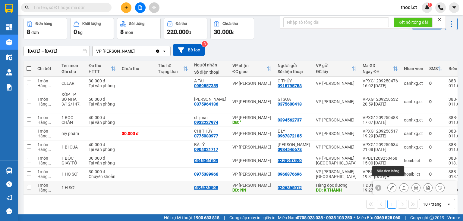
click at [389, 186] on icon at bounding box center [391, 188] width 4 height 4
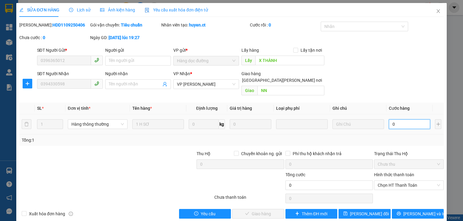
click at [393, 120] on input "0" at bounding box center [409, 125] width 41 height 10
type input "3"
type input "30"
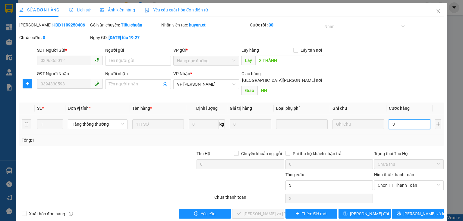
type input "30"
click at [419, 181] on span "Chọn HT Thanh Toán" at bounding box center [408, 185] width 62 height 9
type input "30.000"
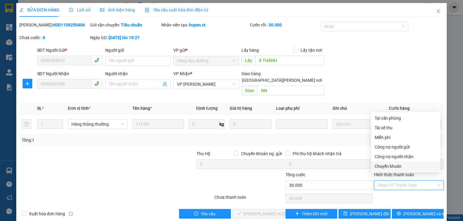
click at [409, 168] on div "Chuyển khoản" at bounding box center [405, 166] width 62 height 7
type input "0"
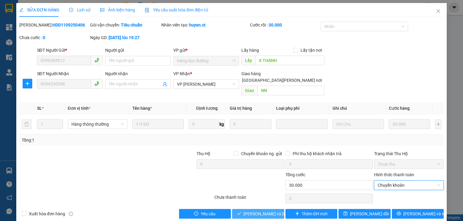
click at [272, 211] on span "Lưu và Giao hàng" at bounding box center [283, 214] width 81 height 7
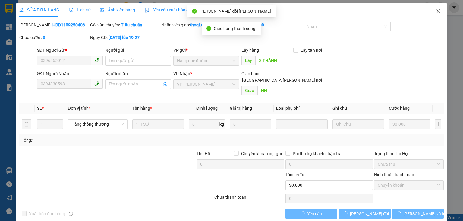
click at [435, 12] on icon "close" at bounding box center [437, 11] width 5 height 5
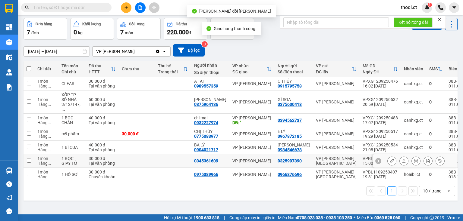
scroll to position [24, 0]
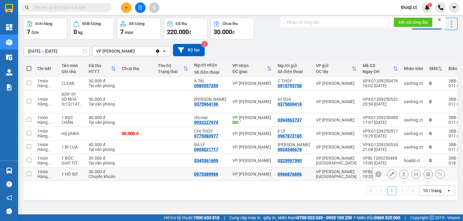
click at [389, 172] on icon at bounding box center [391, 174] width 4 height 4
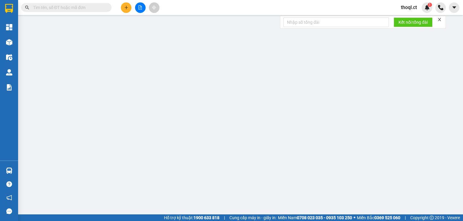
type input "0966876696"
type input "0975389966"
type input "30.000"
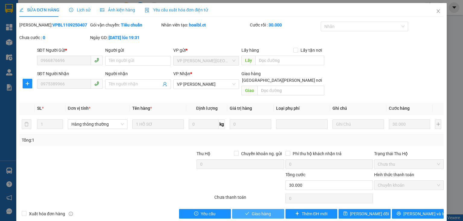
click at [260, 211] on span "Giao hàng" at bounding box center [260, 214] width 19 height 7
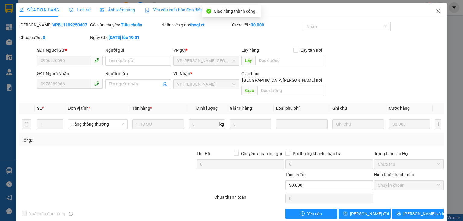
click at [436, 11] on icon "close" at bounding box center [437, 11] width 3 height 4
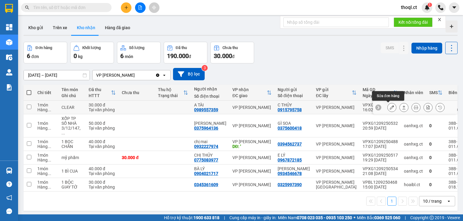
click at [387, 105] on button at bounding box center [391, 107] width 8 height 11
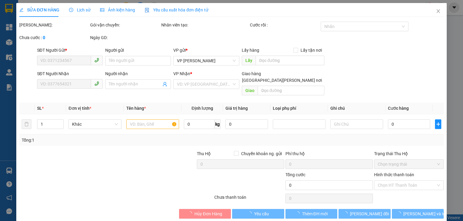
type input "0915795758"
type input "C THỦY"
type input "0989557359"
type input "A TÀI"
type input "30.000"
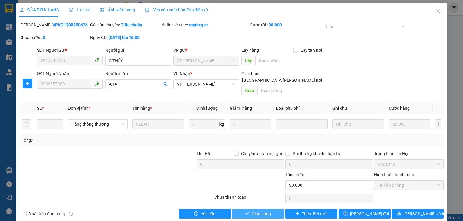
click at [252, 211] on span "Giao hàng" at bounding box center [260, 214] width 19 height 7
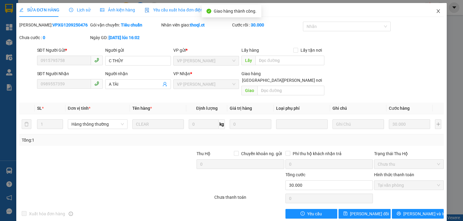
click at [435, 11] on icon "close" at bounding box center [437, 11] width 5 height 5
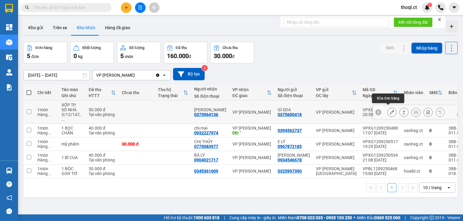
click at [389, 110] on icon at bounding box center [391, 112] width 4 height 4
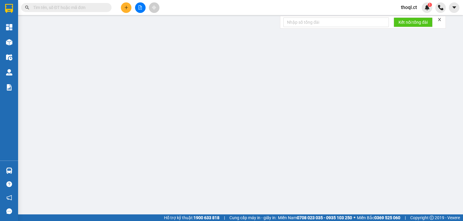
type input "0375600418"
type input "GÌ SOA"
type input "0375964136"
type input "GIA BẢO"
type input "50.000"
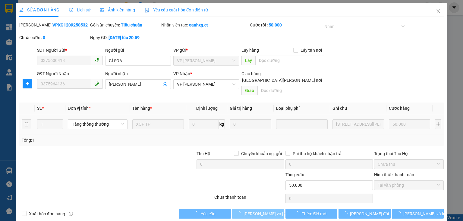
click at [259, 211] on span "Lưu và Giao hàng" at bounding box center [283, 214] width 81 height 7
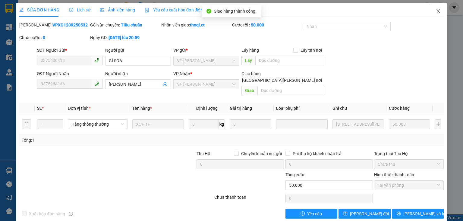
click at [432, 12] on span "Close" at bounding box center [437, 11] width 17 height 17
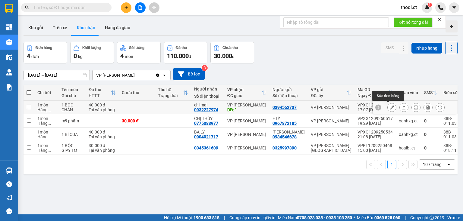
click at [389, 105] on icon at bounding box center [391, 107] width 4 height 4
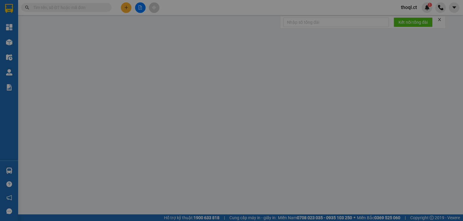
type input "0394562737"
type input "0932227974"
type input "chị mai"
type input "'"
type input "40.000"
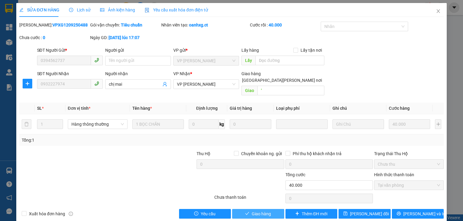
click at [251, 211] on span "Giao hàng" at bounding box center [260, 214] width 19 height 7
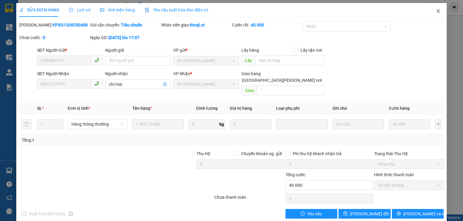
click at [436, 10] on icon "close" at bounding box center [437, 11] width 3 height 4
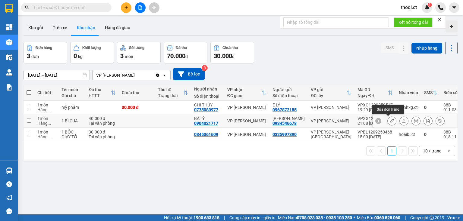
click at [389, 122] on icon at bounding box center [391, 121] width 4 height 4
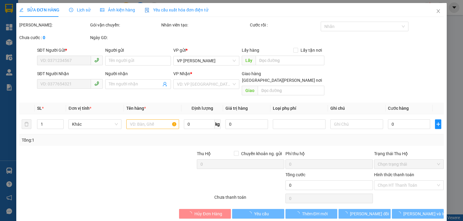
type input "0934546678"
type input "ANH CHUNG"
type input "0904021717"
type input "BÀ LÝ"
type input "40.000"
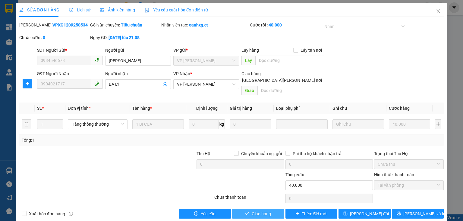
click at [261, 211] on span "Giao hàng" at bounding box center [260, 214] width 19 height 7
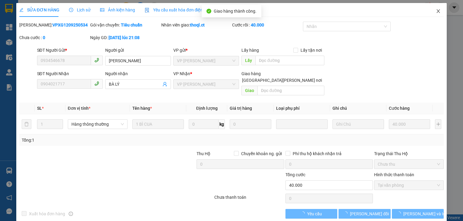
click at [436, 11] on icon "close" at bounding box center [437, 11] width 5 height 5
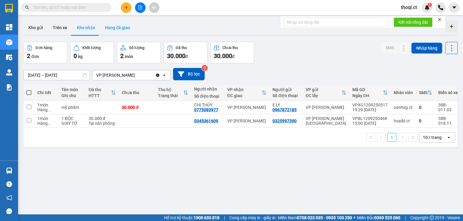
click at [105, 30] on button "Hàng đã giao" at bounding box center [117, 27] width 35 height 14
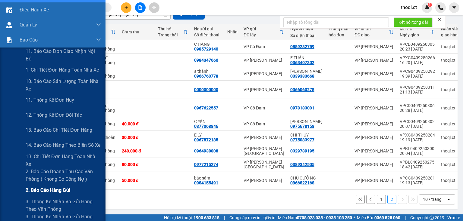
scroll to position [48, 0]
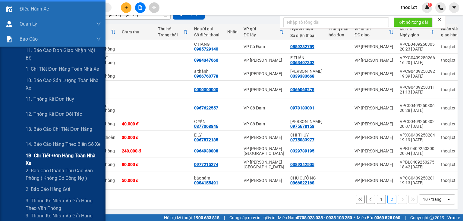
click at [48, 158] on span "1B. Chi tiết đơn hàng toàn nhà xe" at bounding box center [63, 159] width 75 height 15
